Goal: Information Seeking & Learning: Understand process/instructions

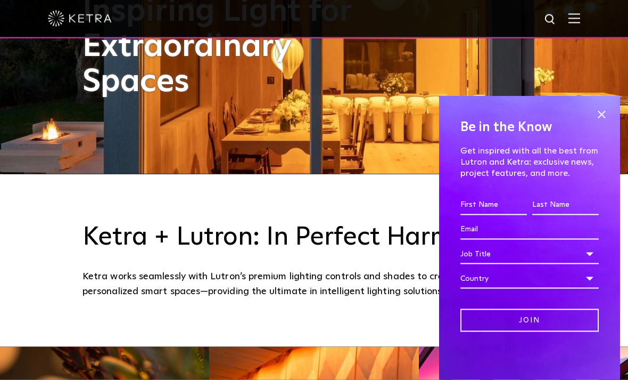
scroll to position [206, 0]
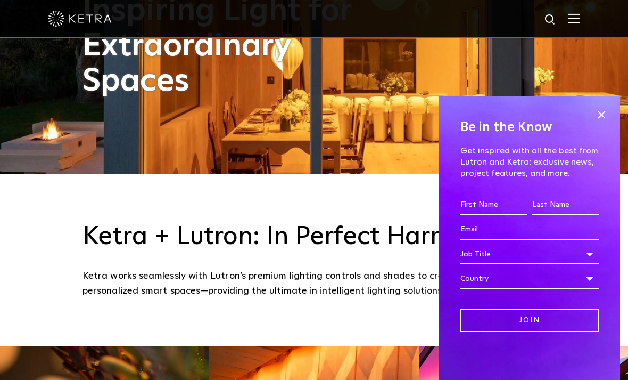
click at [605, 122] on span at bounding box center [602, 114] width 16 height 16
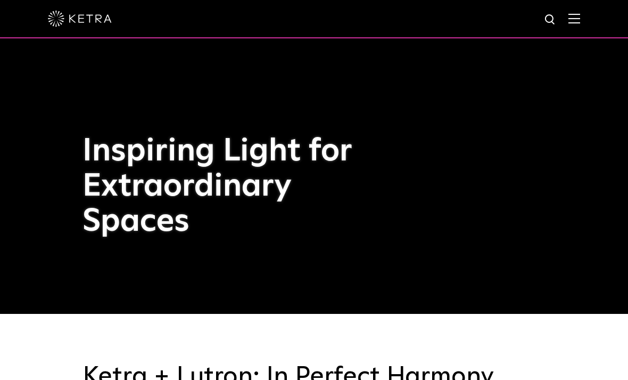
scroll to position [0, 0]
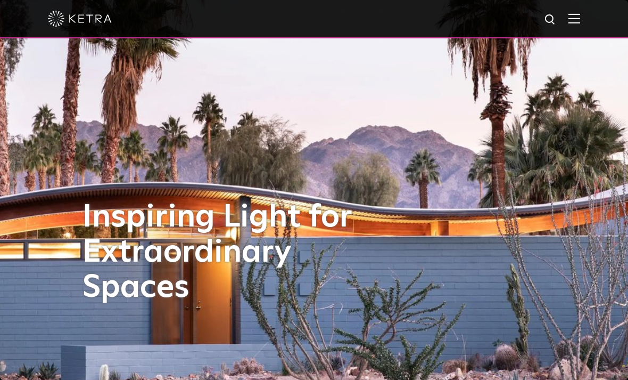
click at [572, 16] on img at bounding box center [575, 18] width 12 height 10
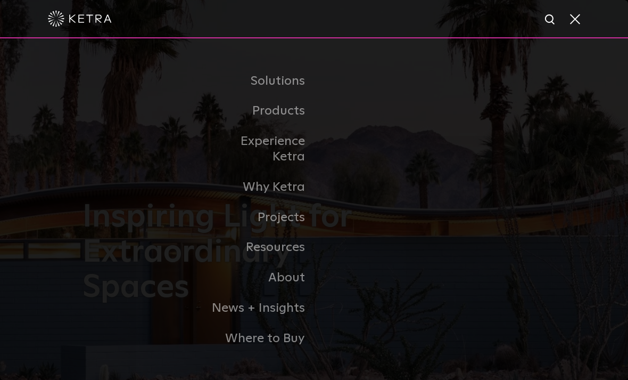
click at [0, 0] on link "Residential Products" at bounding box center [0, 0] width 0 height 0
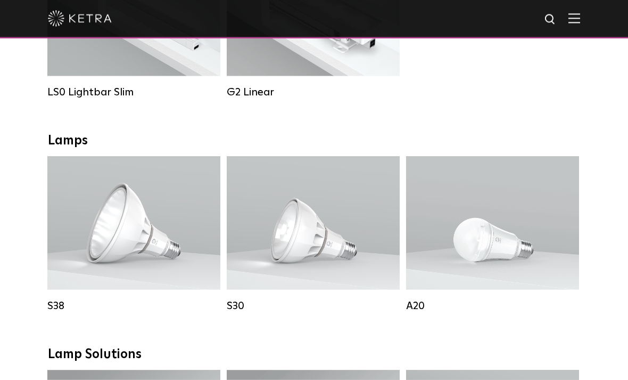
scroll to position [506, 0]
click at [491, 249] on strong "Wattage:" at bounding box center [476, 248] width 35 height 7
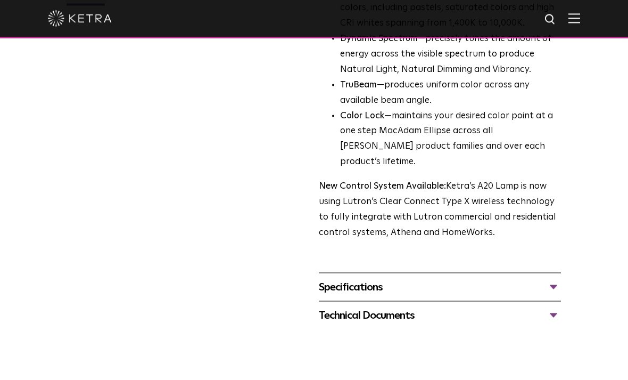
scroll to position [363, 0]
click at [549, 278] on div "Specifications" at bounding box center [440, 286] width 242 height 17
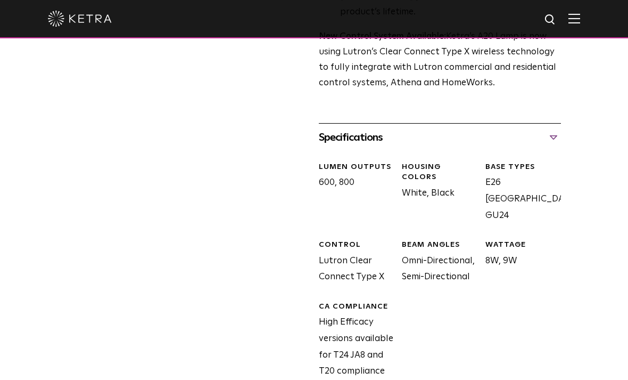
scroll to position [536, 0]
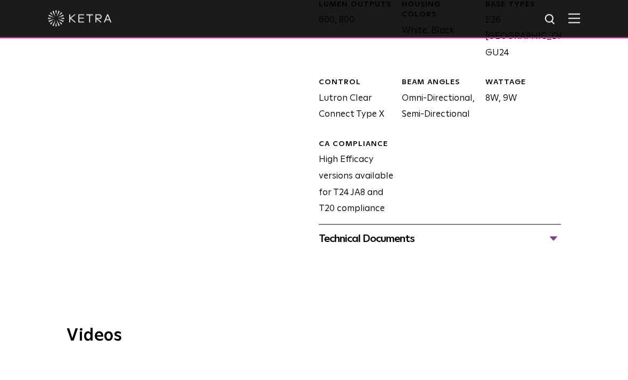
click at [555, 230] on div "Technical Documents" at bounding box center [440, 238] width 242 height 17
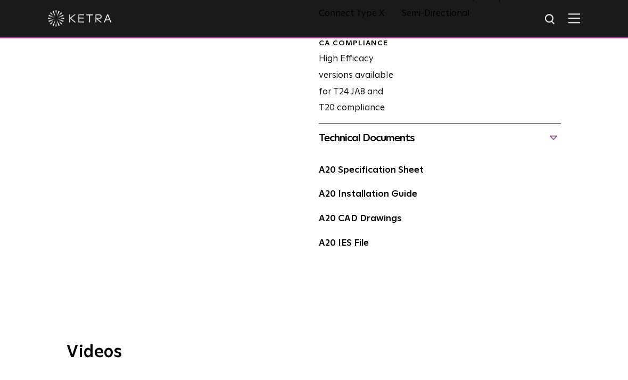
scroll to position [775, 0]
click at [391, 189] on link "A20 Installation Guide" at bounding box center [368, 193] width 98 height 9
